Goal: Transaction & Acquisition: Purchase product/service

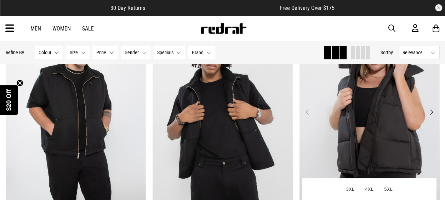
scroll to position [81, 0]
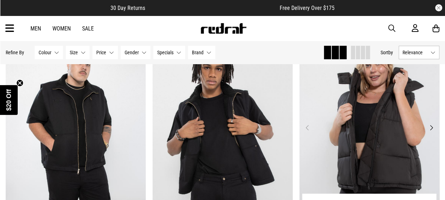
click at [371, 119] on img at bounding box center [369, 132] width 140 height 196
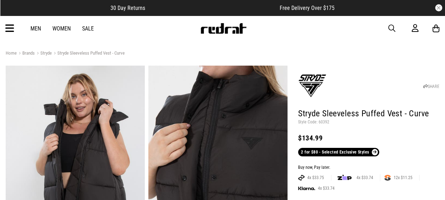
click at [11, 26] on icon at bounding box center [9, 29] width 9 height 12
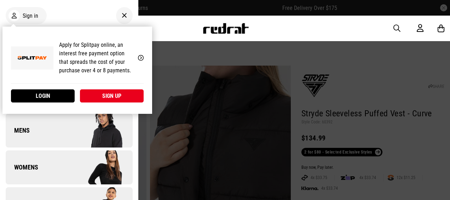
click at [72, 19] on div "Sign in" at bounding box center [69, 16] width 127 height 20
click at [267, 30] on div "Men Women Sale Sign in New Back Footwear Back Footwear Mens Back Mens Womens Ba…" at bounding box center [225, 28] width 450 height 25
